Goal: Information Seeking & Learning: Check status

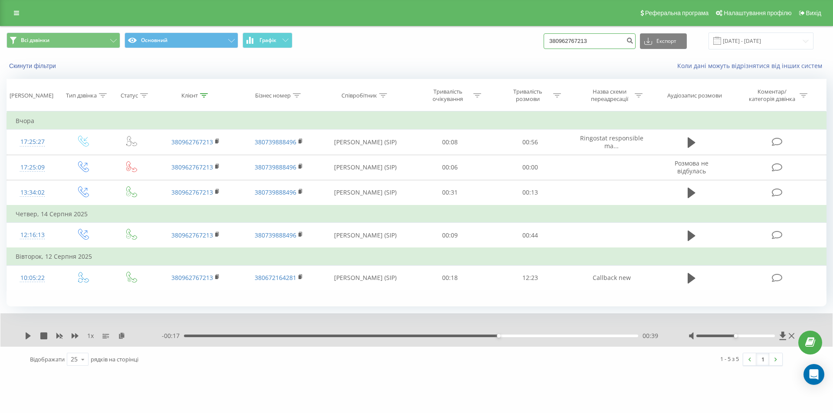
drag, startPoint x: 0, startPoint y: 0, endPoint x: 515, endPoint y: 38, distance: 516.6
click at [515, 38] on div "Всі дзвінки Основний Графік 380962767213 Експорт .csv .xls .xlsx 19.05.2025 - 1…" at bounding box center [417, 41] width 820 height 17
paste input "0972647599"
type input "0972647599"
click at [633, 42] on icon "submit" at bounding box center [629, 39] width 7 height 5
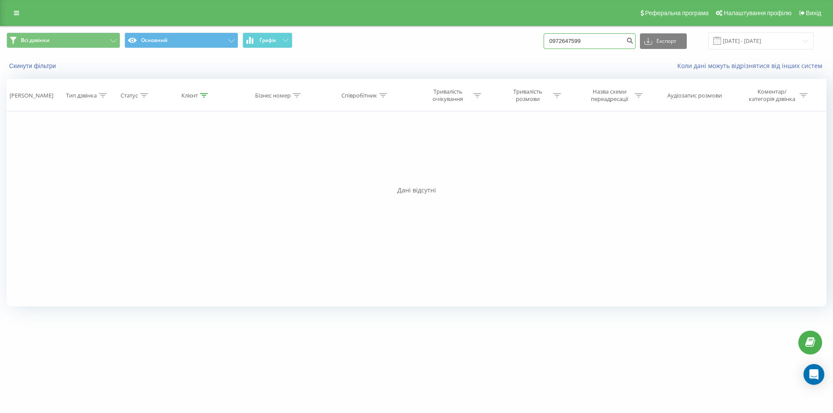
click at [558, 41] on input "0972647599" at bounding box center [589, 41] width 92 height 16
type input "380972647599"
click at [633, 42] on icon "submit" at bounding box center [629, 39] width 7 height 5
